Goal: Find specific page/section: Find specific page/section

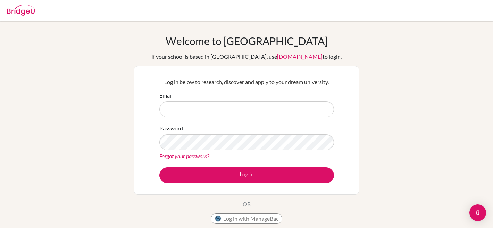
type input "jen+1@bridge-u.com"
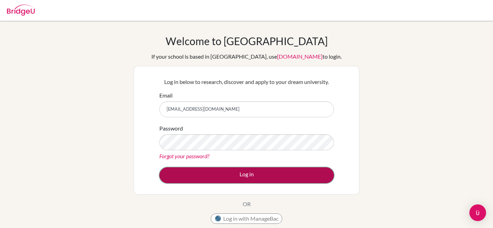
click at [192, 170] on button "Log in" at bounding box center [246, 175] width 175 height 16
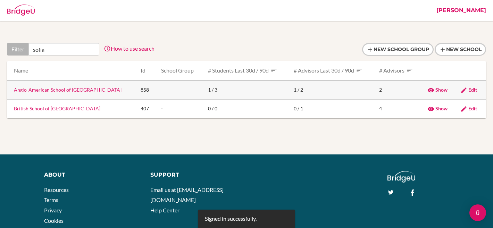
type input "sofia"
click at [43, 91] on link "Anglo-American School of Sofia" at bounding box center [68, 90] width 108 height 6
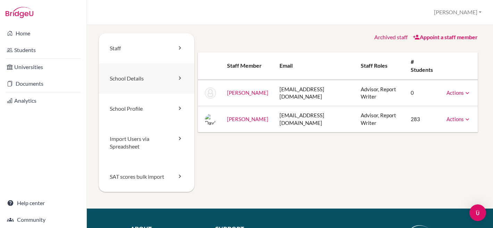
click at [128, 80] on link "School Details" at bounding box center [147, 79] width 96 height 30
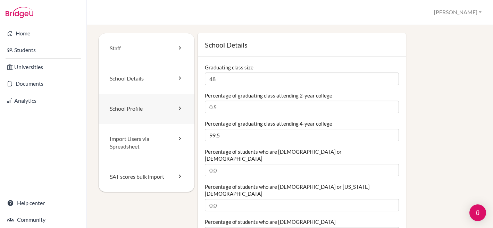
click at [126, 114] on link "School Profile" at bounding box center [147, 109] width 96 height 30
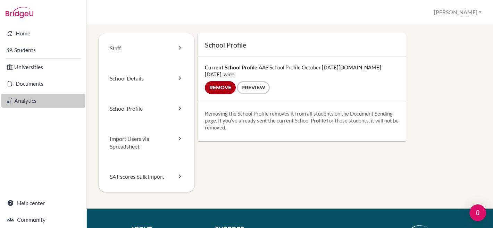
click at [28, 103] on link "Analytics" at bounding box center [43, 101] width 84 height 14
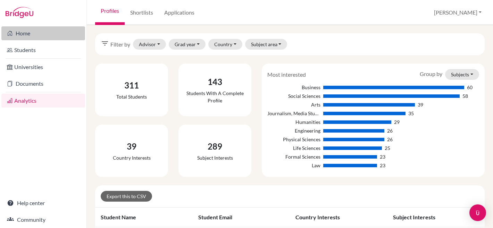
click at [22, 34] on link "Home" at bounding box center [43, 33] width 84 height 14
